Goal: Navigation & Orientation: Find specific page/section

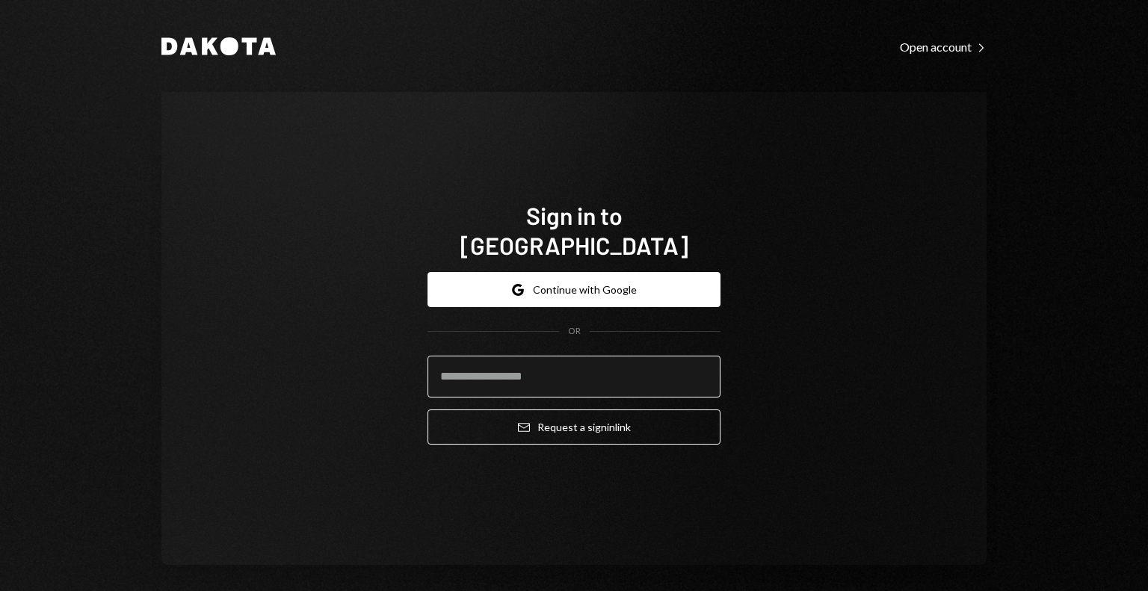
click at [655, 356] on input "email" at bounding box center [573, 377] width 293 height 42
type input "**********"
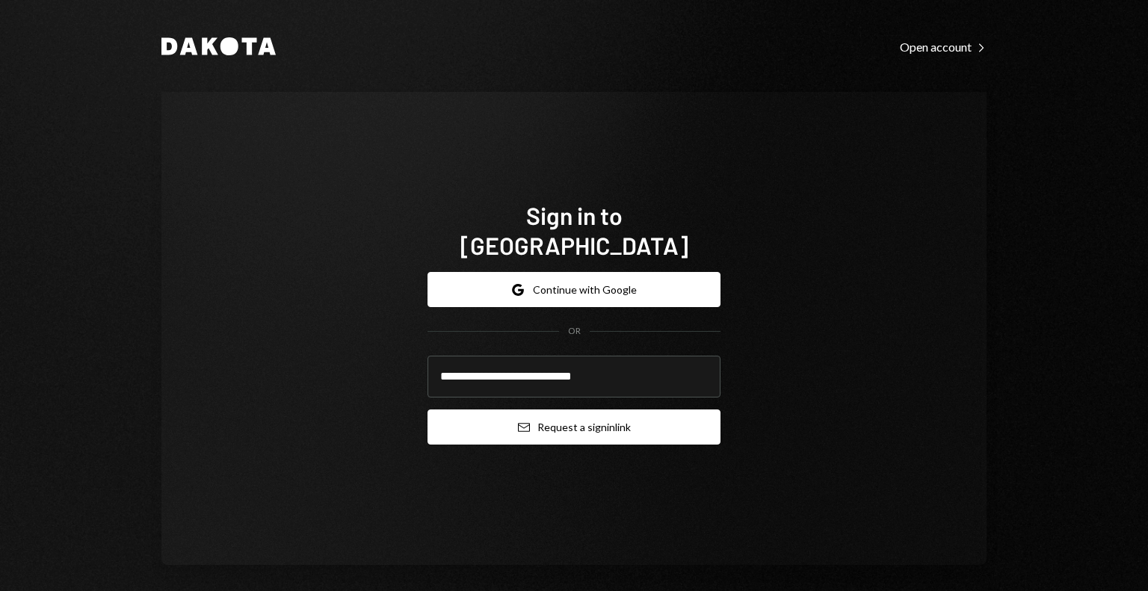
click at [613, 410] on button "Email Request a sign in link" at bounding box center [573, 427] width 293 height 35
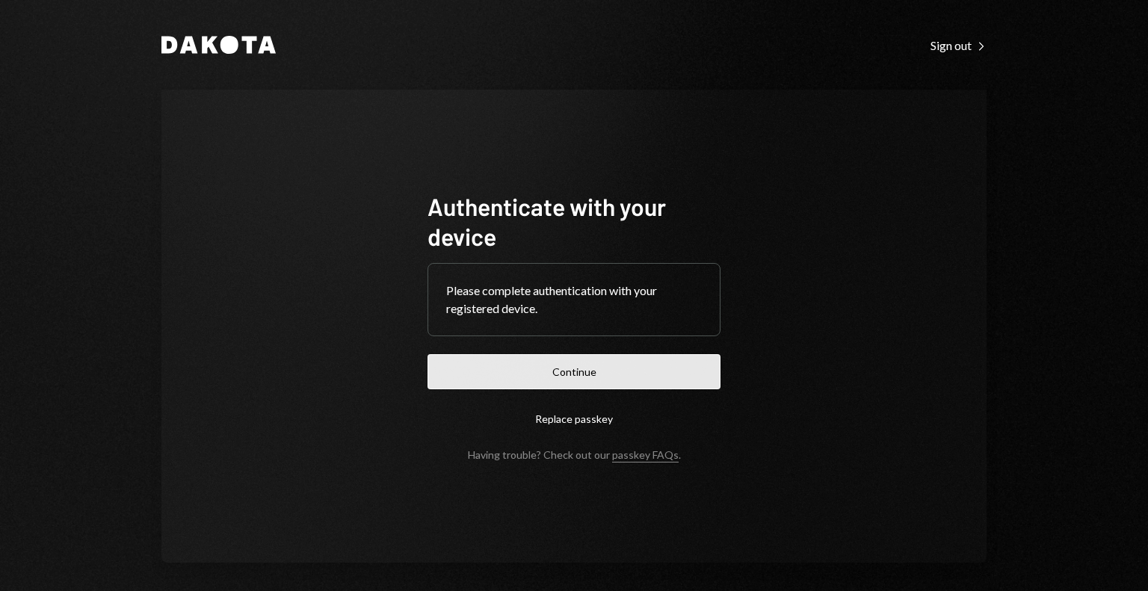
click at [676, 368] on button "Continue" at bounding box center [573, 371] width 293 height 35
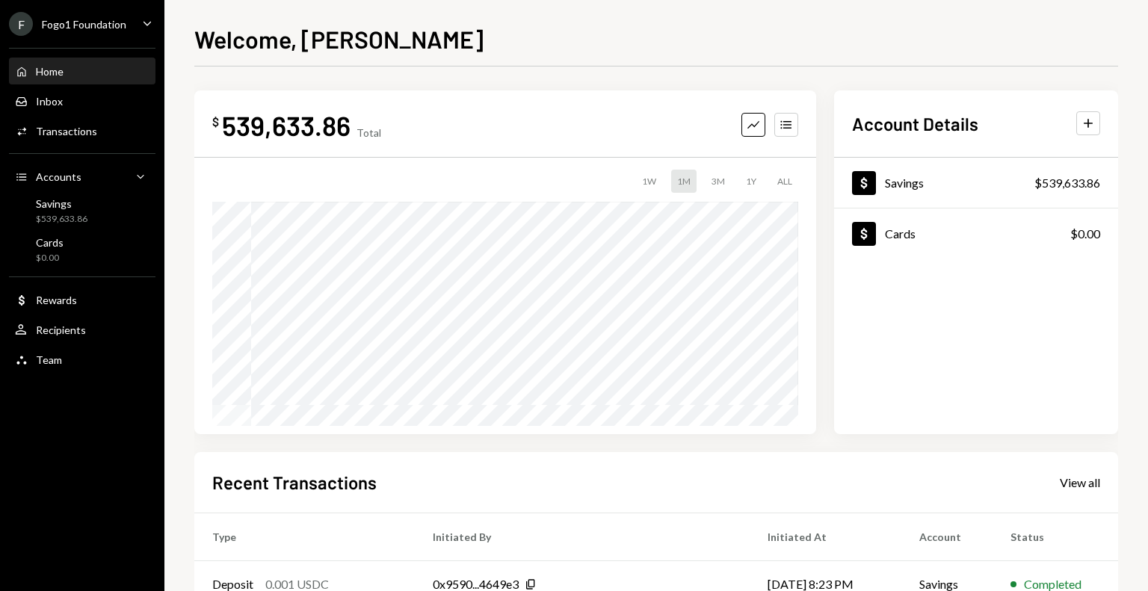
click at [141, 29] on icon "Caret Down" at bounding box center [147, 23] width 16 height 16
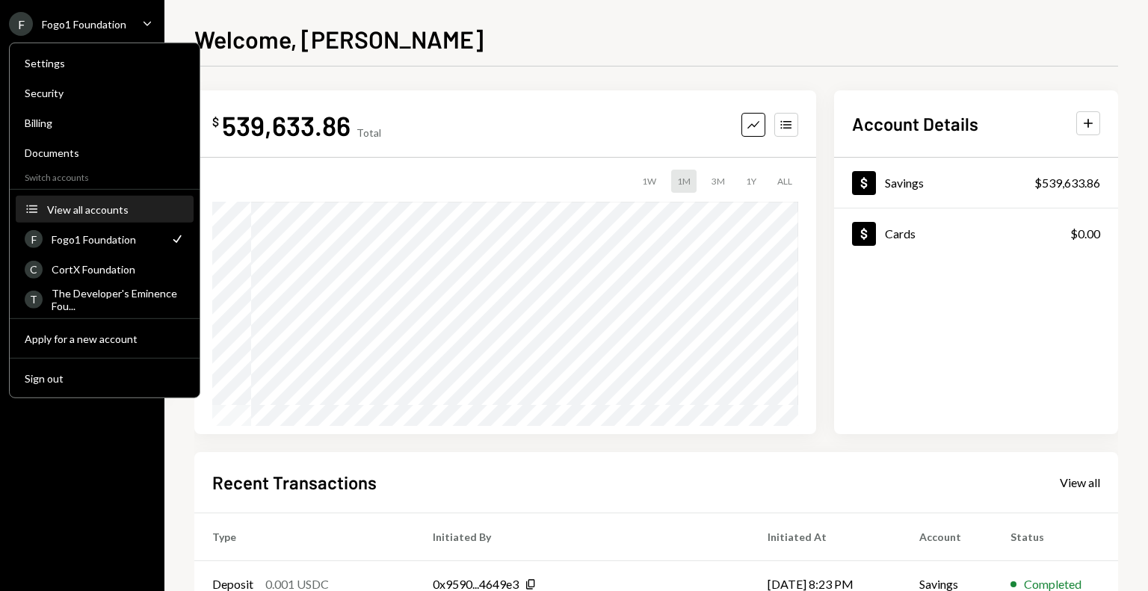
click at [122, 214] on button "Accounts View all accounts" at bounding box center [105, 210] width 178 height 27
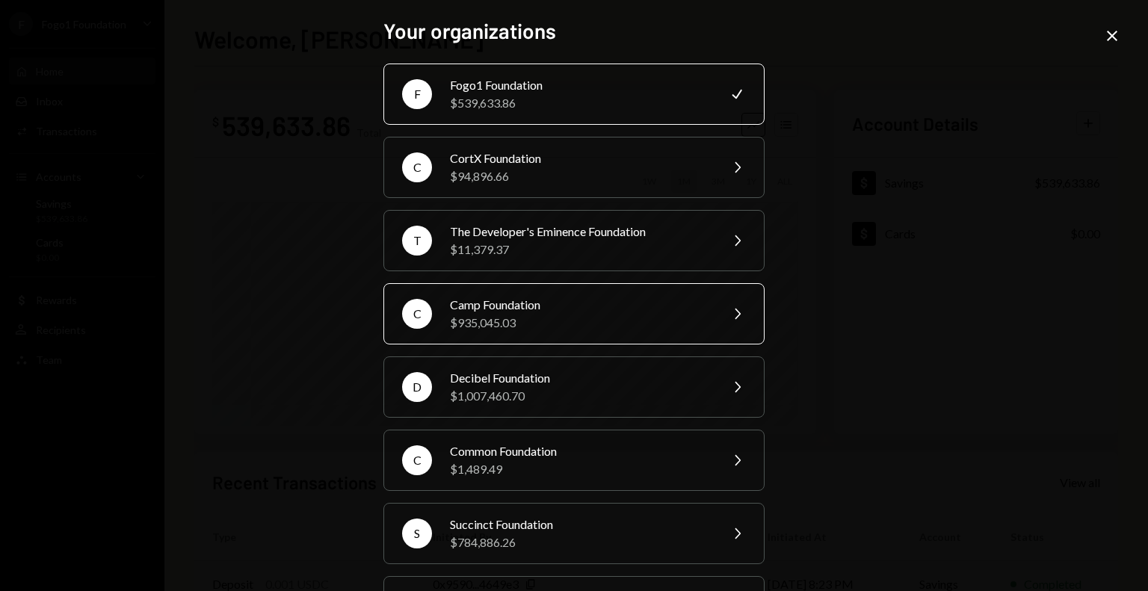
click at [531, 318] on div "$935,045.03" at bounding box center [580, 323] width 260 height 18
